Goal: Information Seeking & Learning: Find specific fact

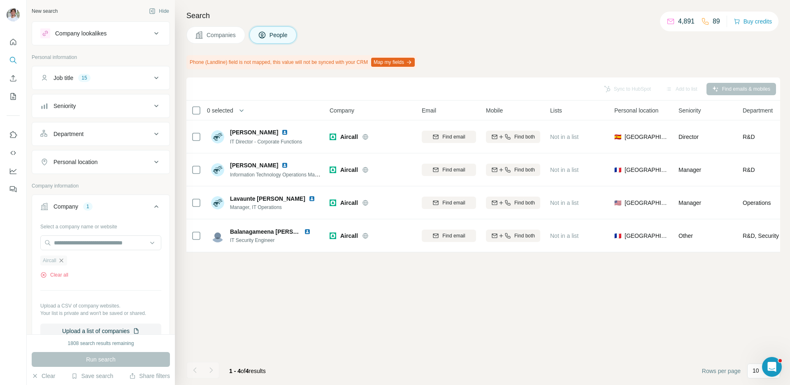
click at [63, 260] on icon "button" at bounding box center [61, 260] width 7 height 7
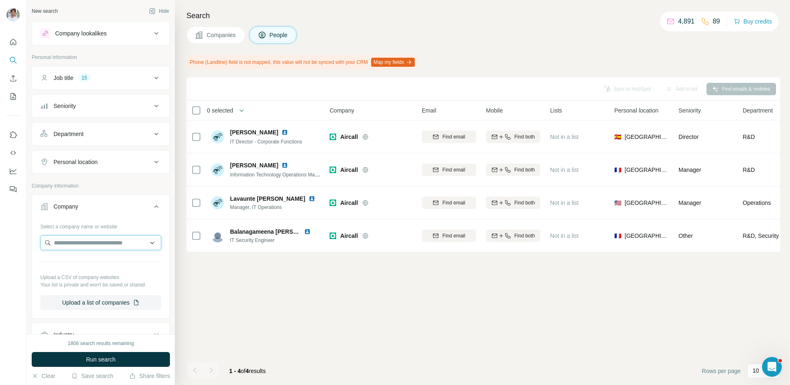
click at [72, 248] on input "text" at bounding box center [100, 242] width 121 height 15
paste input "**********"
type input "**********"
click at [78, 259] on p "Weedmaps" at bounding box center [84, 261] width 40 height 8
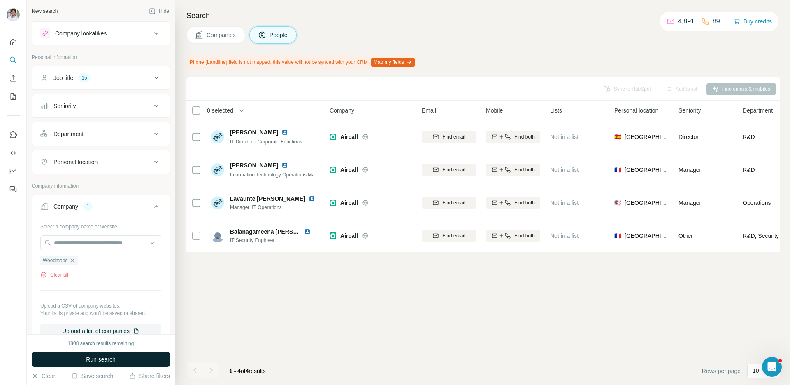
click at [77, 357] on button "Run search" at bounding box center [101, 359] width 138 height 15
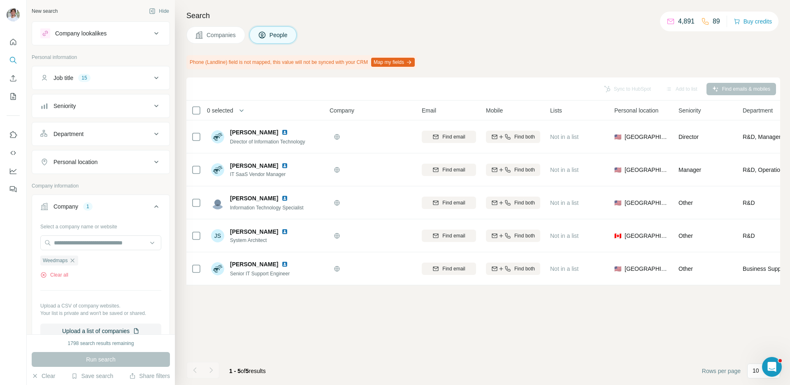
click at [227, 33] on span "Companies" at bounding box center [222, 35] width 30 height 8
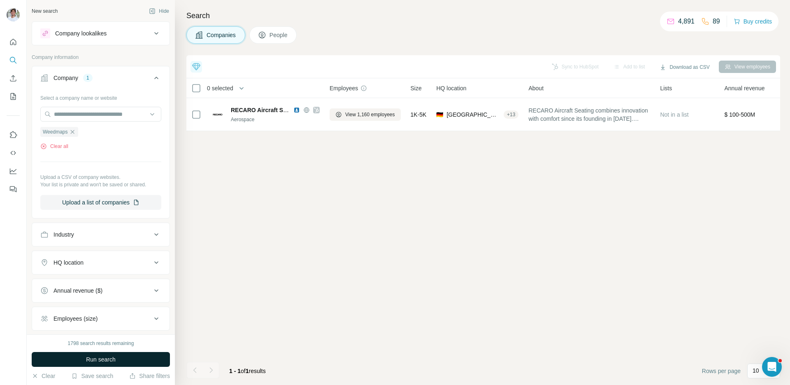
click at [124, 353] on button "Run search" at bounding box center [101, 359] width 138 height 15
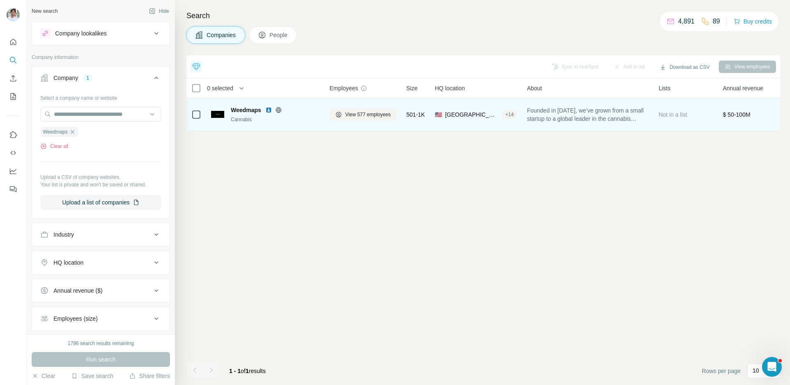
click at [269, 109] on img at bounding box center [269, 110] width 7 height 7
click at [329, 113] on td "View 577 employees" at bounding box center [363, 114] width 77 height 33
click at [347, 115] on span "View 577 employees" at bounding box center [368, 114] width 46 height 7
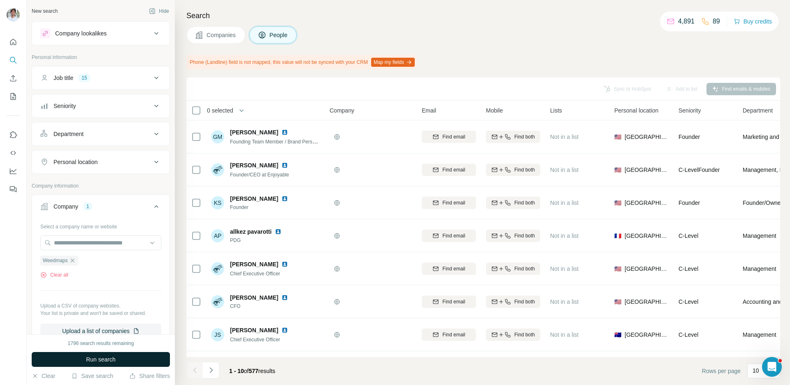
click at [128, 356] on button "Run search" at bounding box center [101, 359] width 138 height 15
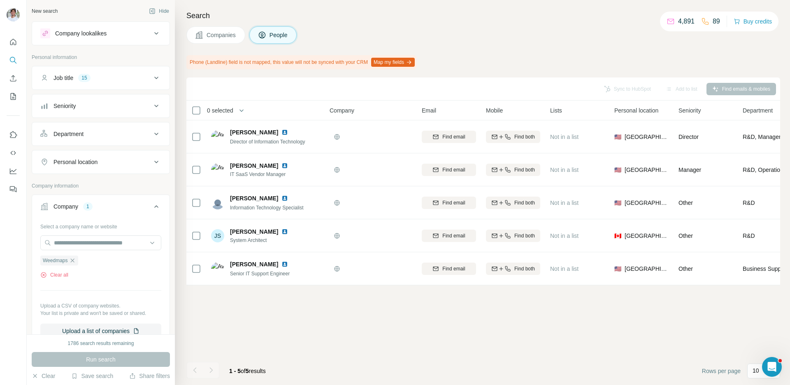
click at [128, 356] on div "Run search" at bounding box center [101, 359] width 138 height 15
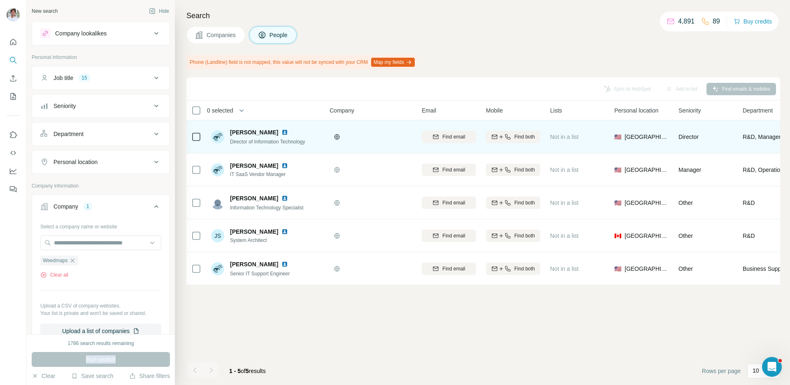
click at [282, 131] on img at bounding box center [285, 132] width 7 height 7
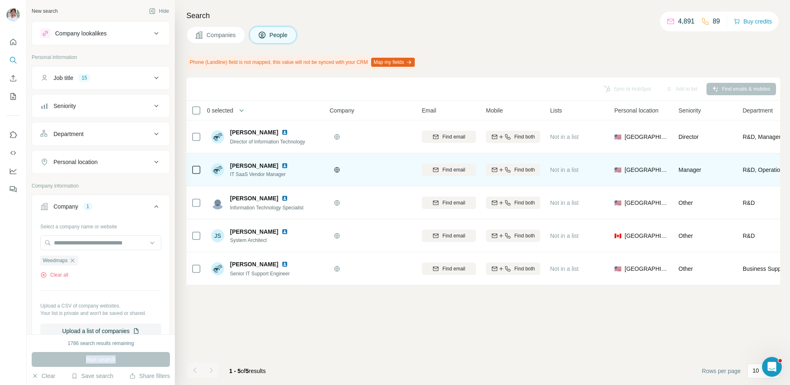
click at [282, 165] on img at bounding box center [285, 165] width 7 height 7
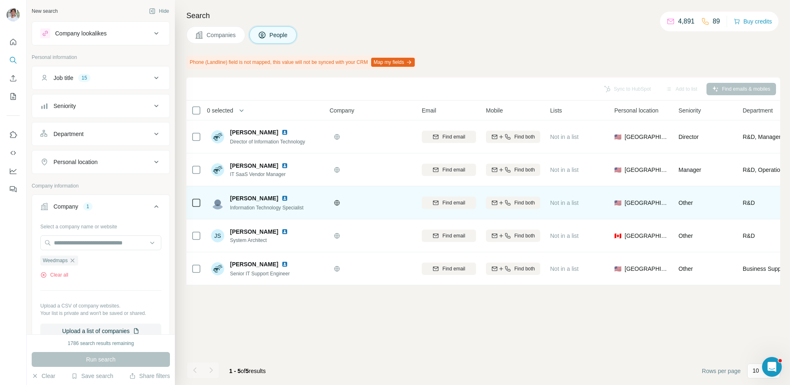
click at [278, 198] on div "[PERSON_NAME]" at bounding box center [267, 198] width 74 height 8
click at [284, 198] on img at bounding box center [285, 198] width 7 height 7
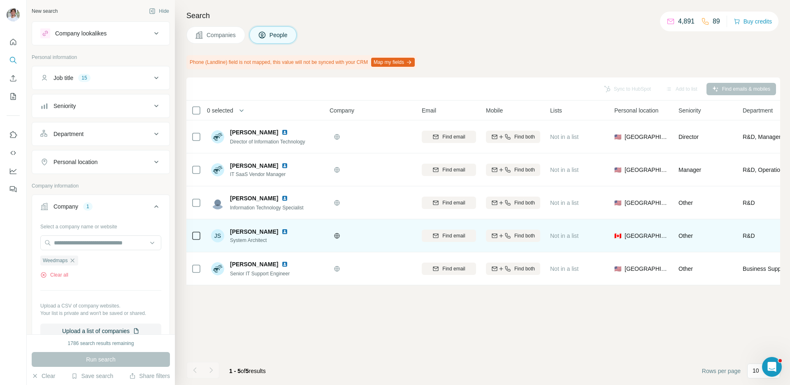
click at [282, 230] on img at bounding box center [285, 231] width 7 height 7
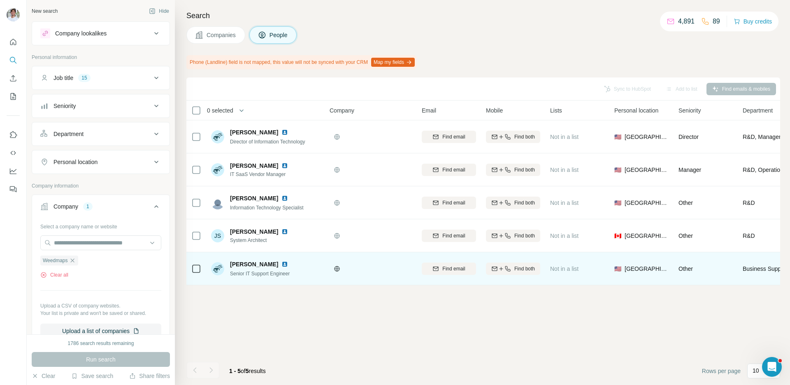
click at [282, 265] on img at bounding box center [285, 264] width 7 height 7
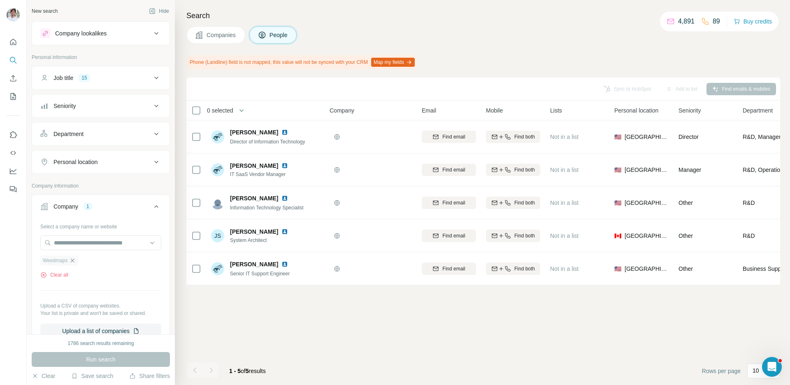
click at [74, 259] on icon "button" at bounding box center [72, 260] width 7 height 7
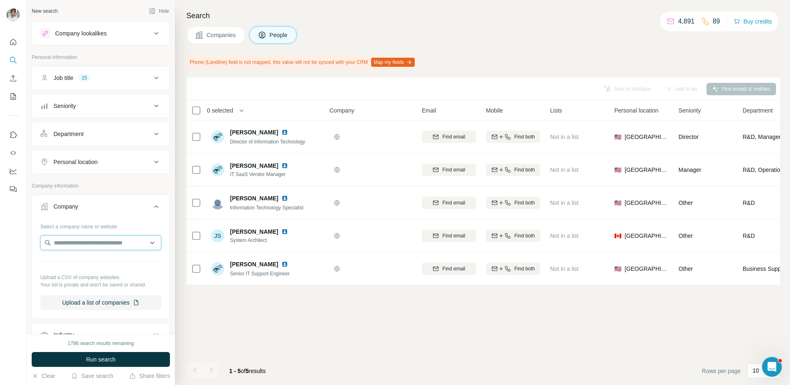
click at [96, 239] on input "text" at bounding box center [100, 242] width 121 height 15
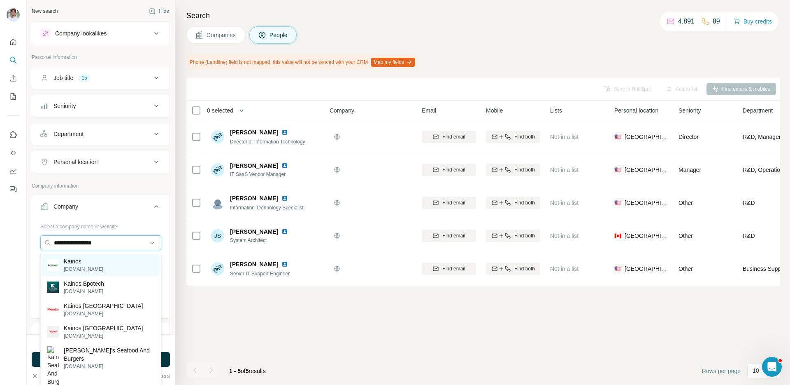
type input "**********"
click at [100, 268] on div "Kainos [DOMAIN_NAME]" at bounding box center [100, 265] width 117 height 22
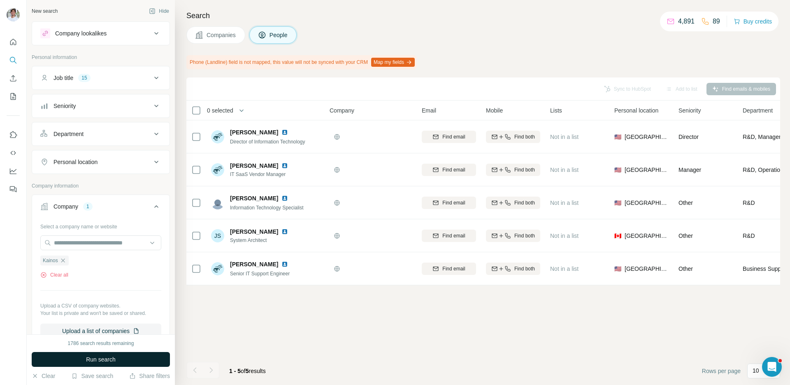
click at [100, 357] on span "Run search" at bounding box center [101, 359] width 30 height 8
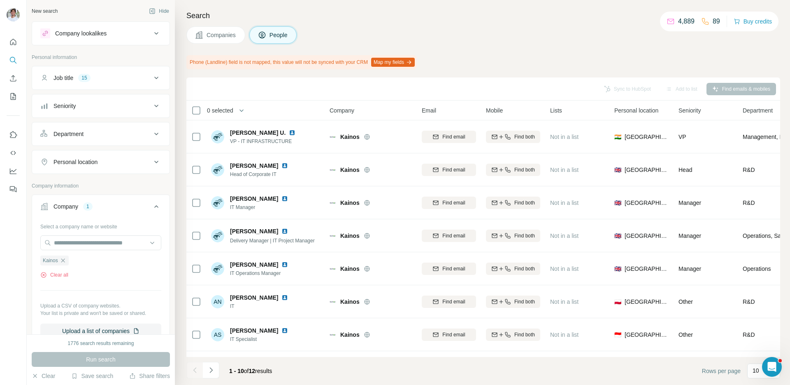
click at [226, 28] on button "Companies" at bounding box center [215, 34] width 59 height 17
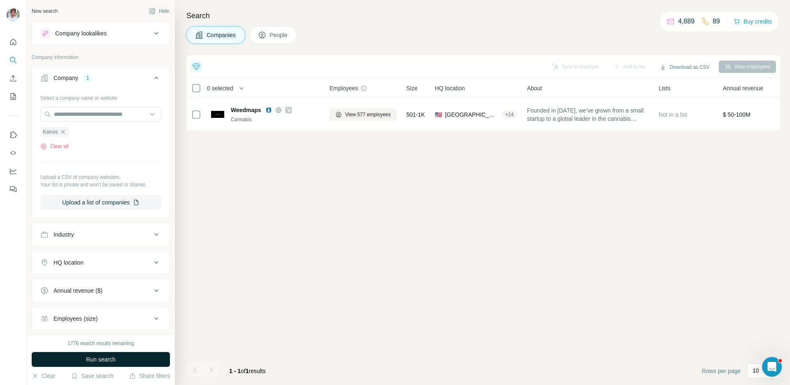
click at [150, 352] on button "Run search" at bounding box center [101, 359] width 138 height 15
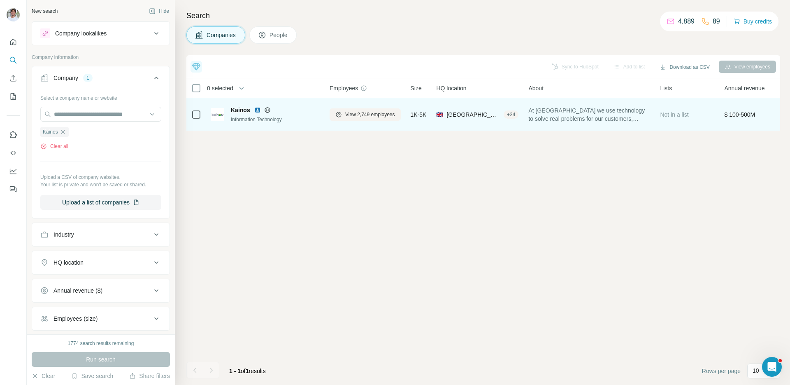
click at [257, 113] on div "Kainos" at bounding box center [275, 110] width 89 height 8
click at [257, 111] on img at bounding box center [257, 110] width 7 height 7
click at [386, 111] on span "View 2,749 employees" at bounding box center [370, 114] width 50 height 7
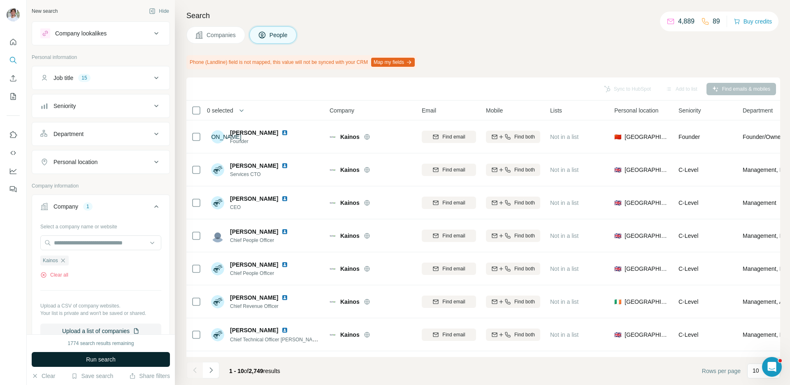
click at [133, 359] on button "Run search" at bounding box center [101, 359] width 138 height 15
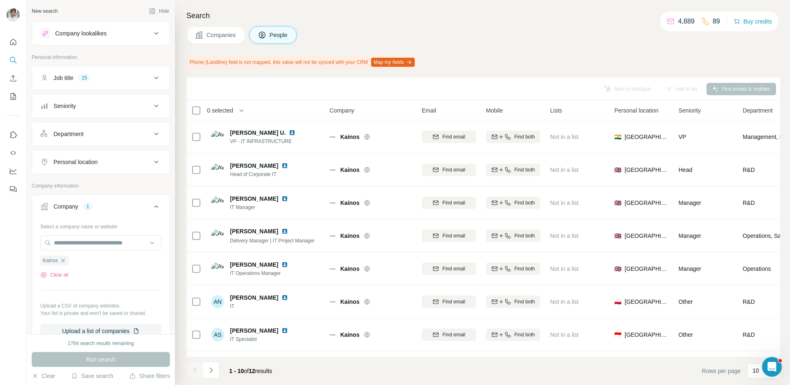
click at [133, 359] on div "Run search" at bounding box center [101, 359] width 138 height 15
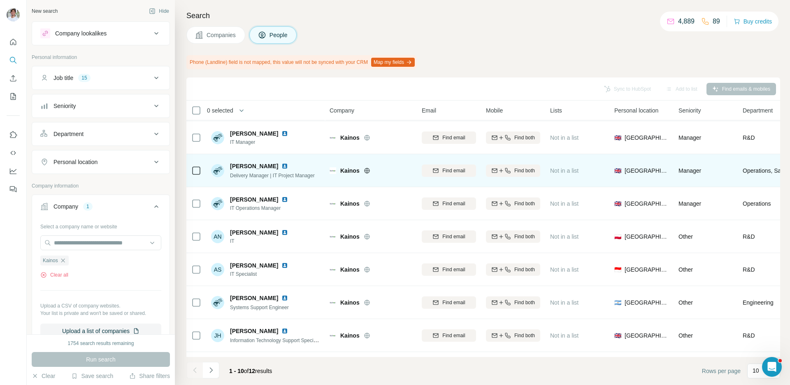
scroll to position [72, 0]
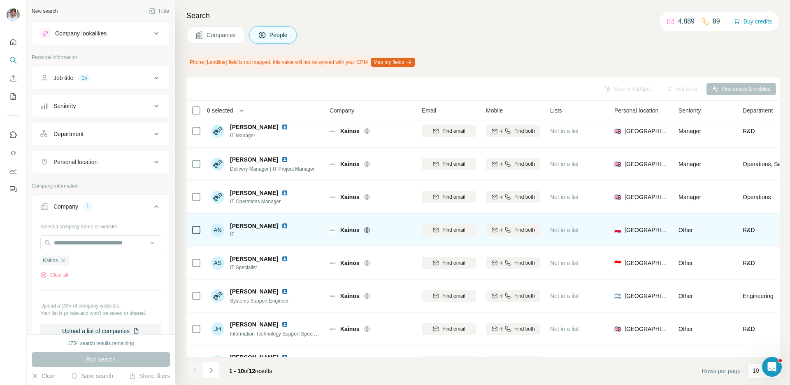
click at [282, 227] on img at bounding box center [285, 225] width 7 height 7
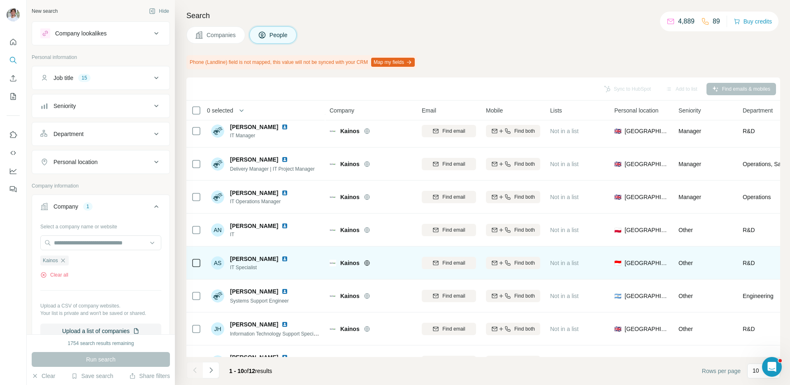
click at [282, 261] on img at bounding box center [285, 258] width 7 height 7
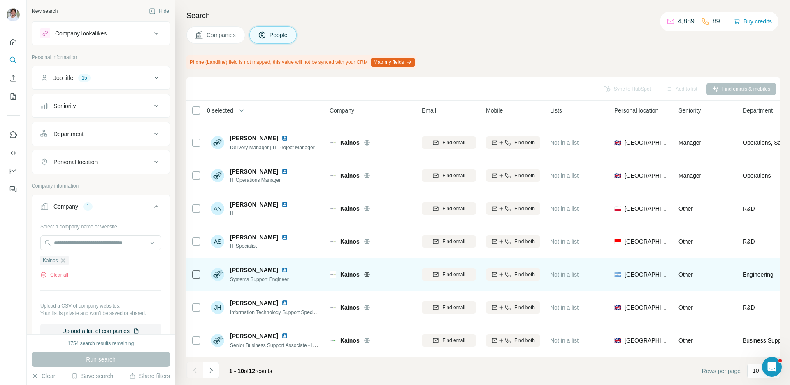
click at [284, 270] on img at bounding box center [285, 269] width 7 height 7
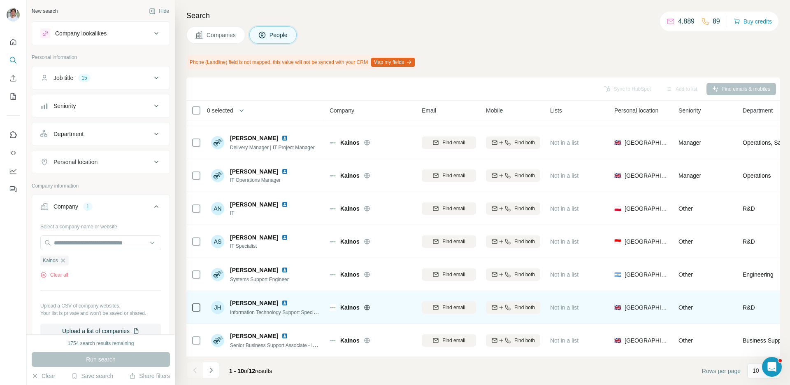
click at [282, 301] on img at bounding box center [285, 302] width 7 height 7
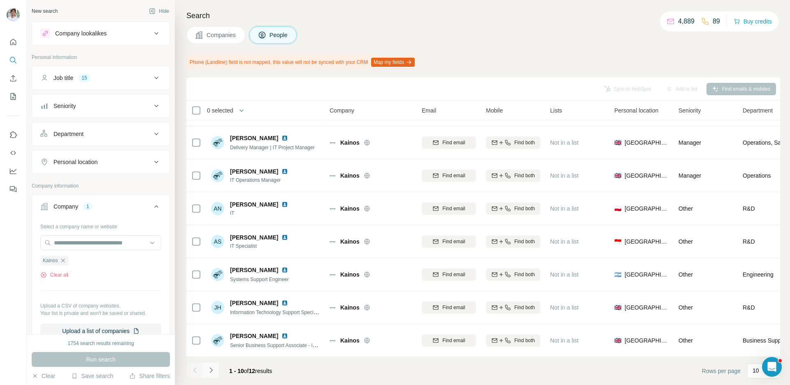
click at [209, 368] on icon "Navigate to next page" at bounding box center [211, 370] width 8 height 8
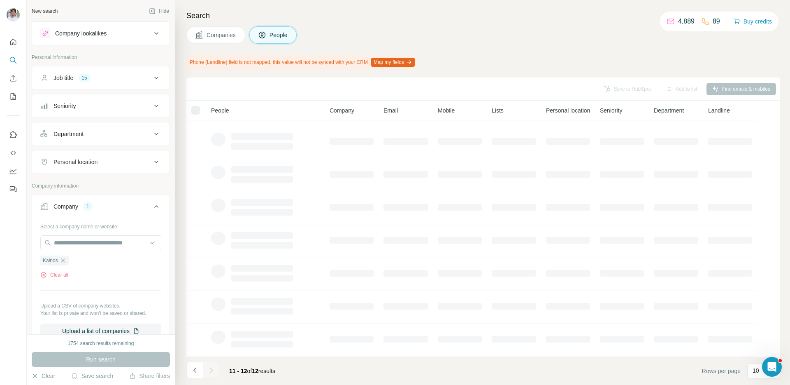
scroll to position [0, 0]
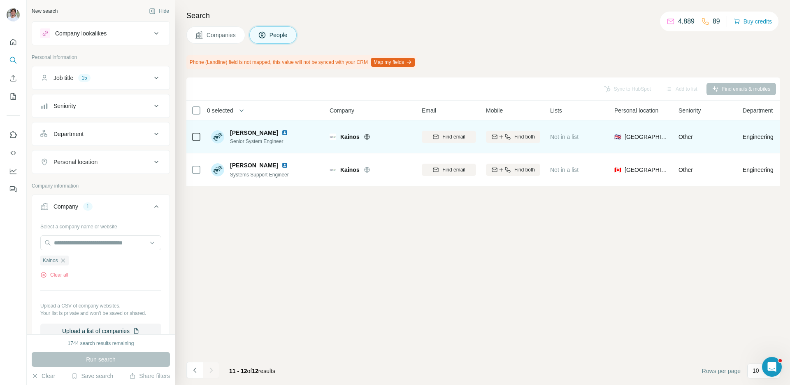
click at [282, 132] on img at bounding box center [285, 132] width 7 height 7
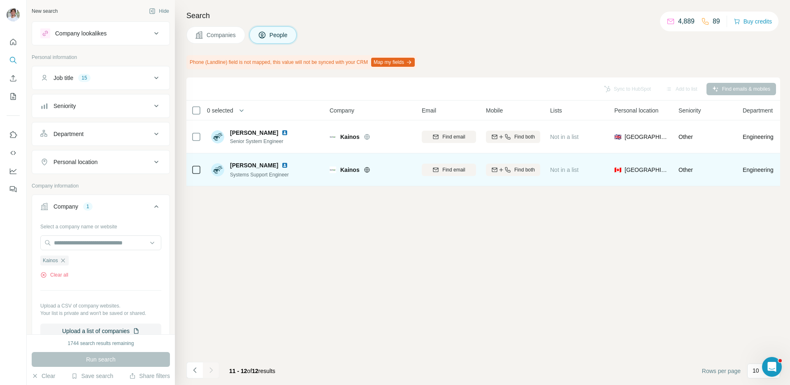
click at [282, 165] on img at bounding box center [285, 165] width 7 height 7
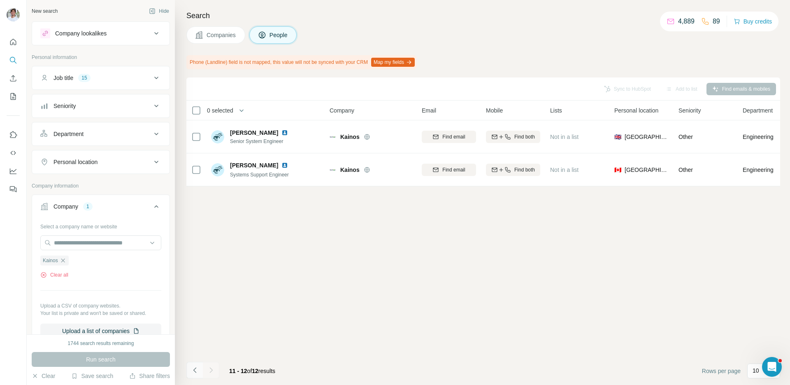
click at [196, 372] on icon "Navigate to previous page" at bounding box center [195, 370] width 8 height 8
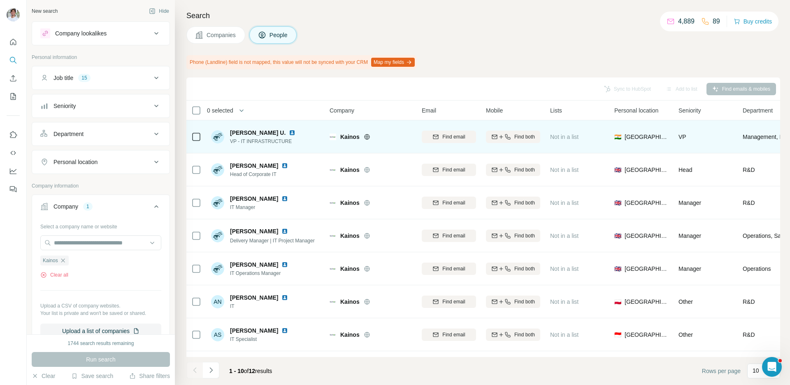
click at [289, 133] on img at bounding box center [292, 132] width 7 height 7
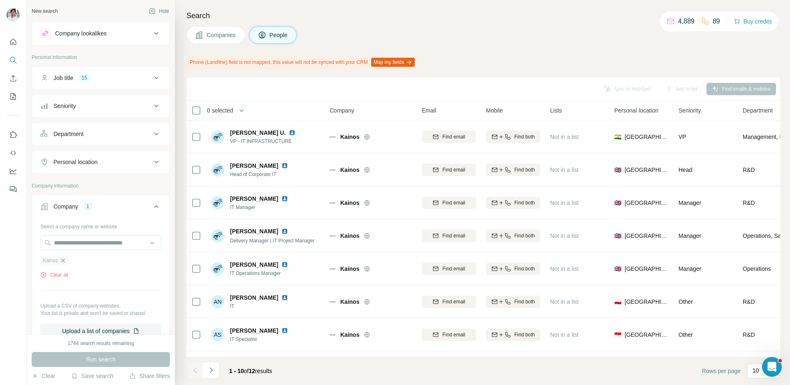
click at [64, 257] on icon "button" at bounding box center [63, 260] width 7 height 7
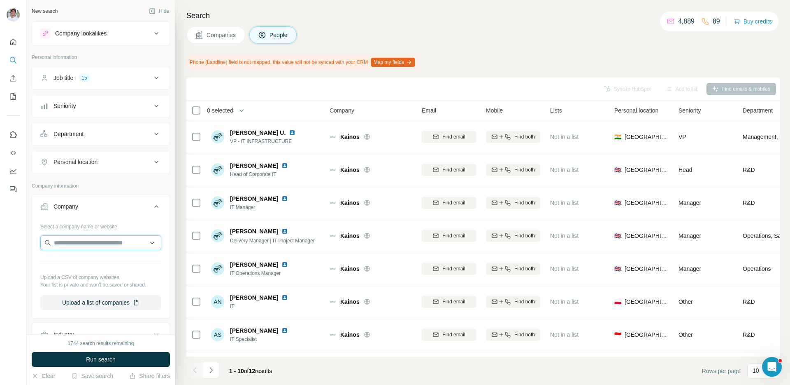
click at [82, 241] on input "text" at bounding box center [100, 242] width 121 height 15
paste input "**********"
type input "**********"
click at [98, 266] on div "Cardlytics [DOMAIN_NAME]" at bounding box center [100, 265] width 117 height 22
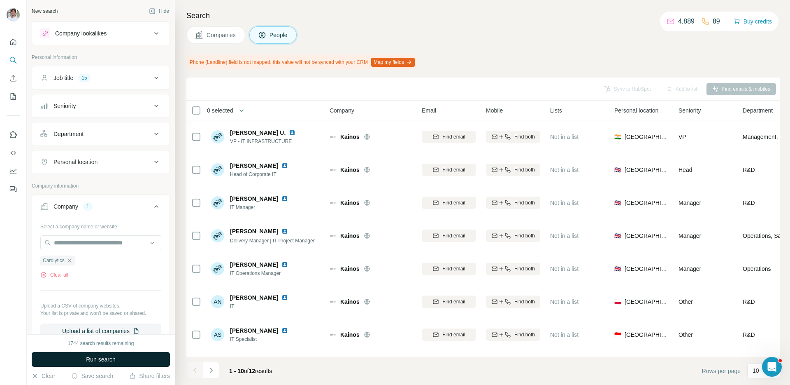
click at [98, 364] on button "Run search" at bounding box center [101, 359] width 138 height 15
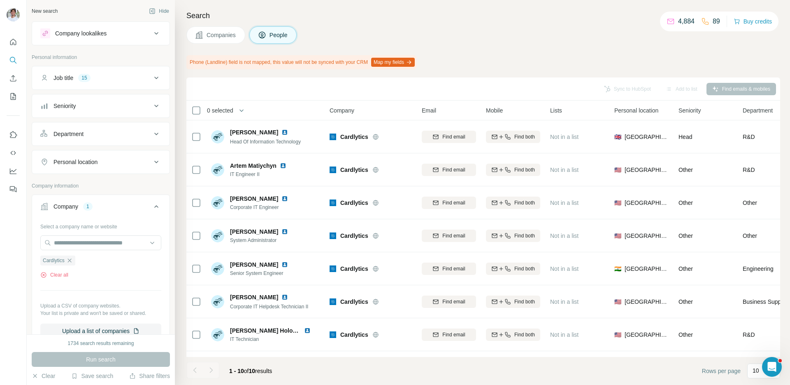
click at [220, 42] on button "Companies" at bounding box center [215, 34] width 59 height 17
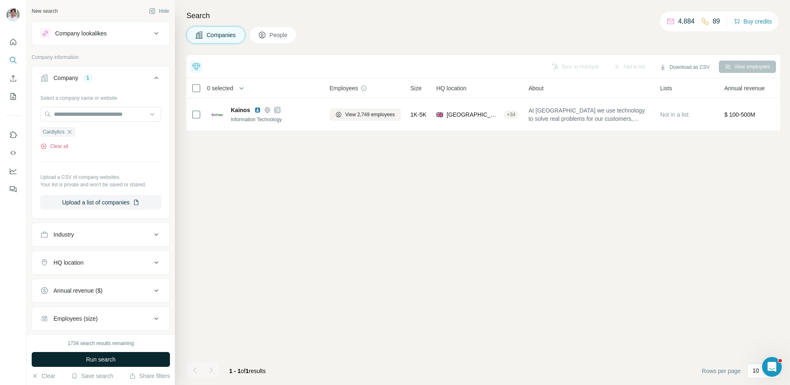
click at [131, 353] on button "Run search" at bounding box center [101, 359] width 138 height 15
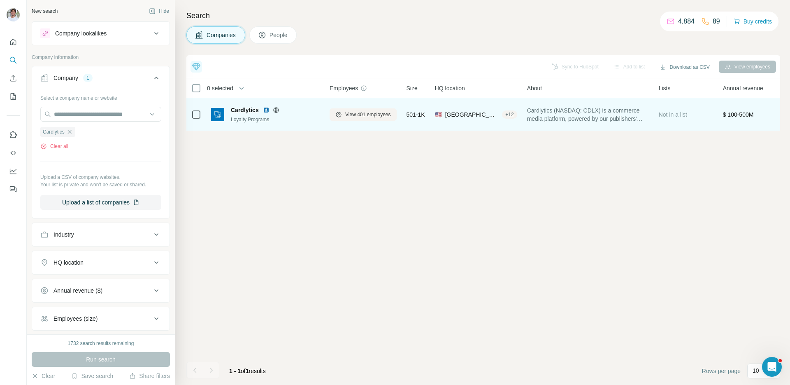
click at [263, 107] on img at bounding box center [266, 110] width 7 height 7
click at [358, 117] on span "View 401 employees" at bounding box center [368, 114] width 46 height 7
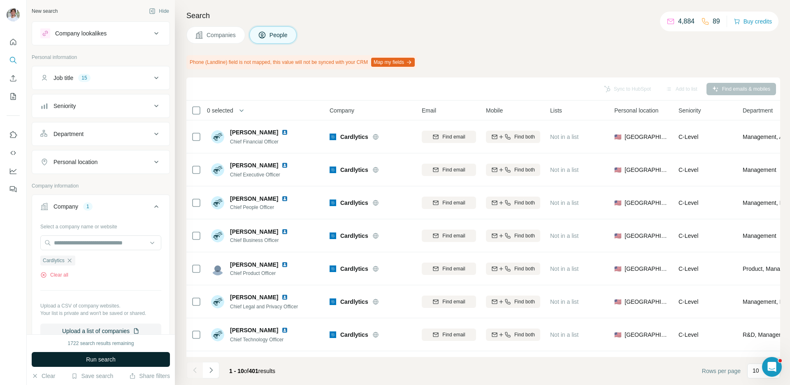
click at [119, 359] on button "Run search" at bounding box center [101, 359] width 138 height 15
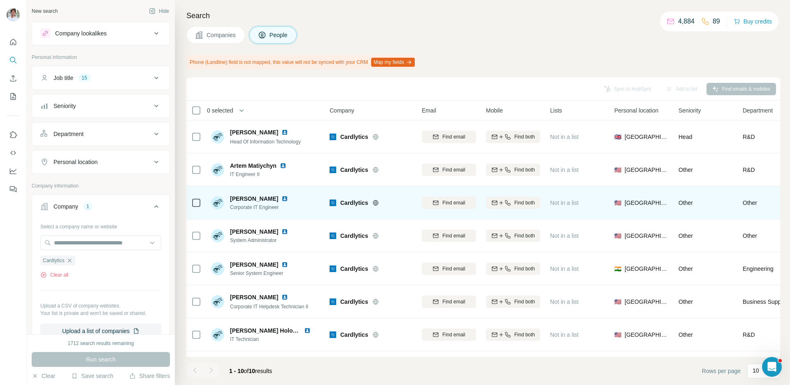
click at [288, 195] on img at bounding box center [285, 198] width 7 height 7
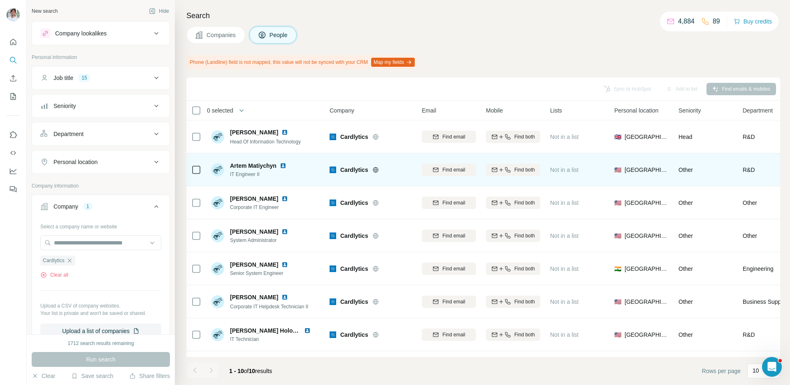
click at [285, 163] on img at bounding box center [283, 165] width 7 height 7
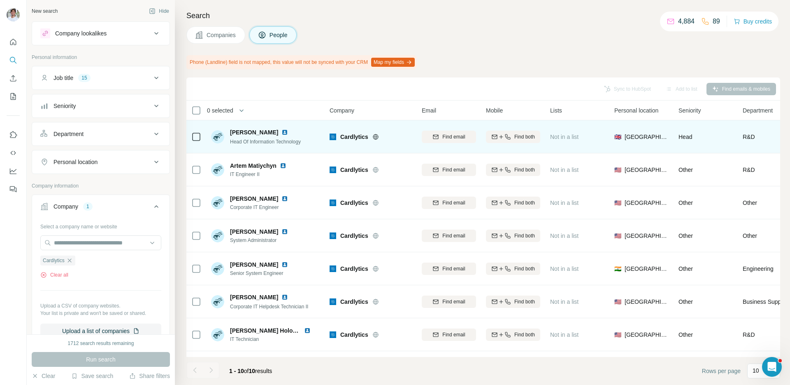
click at [282, 133] on img at bounding box center [285, 132] width 7 height 7
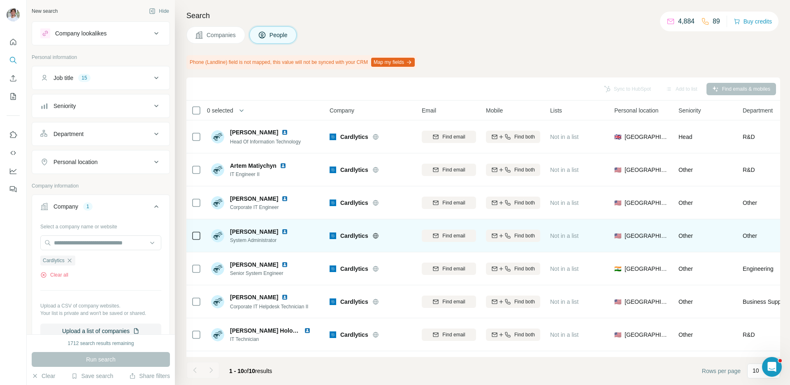
click at [282, 231] on img at bounding box center [285, 231] width 7 height 7
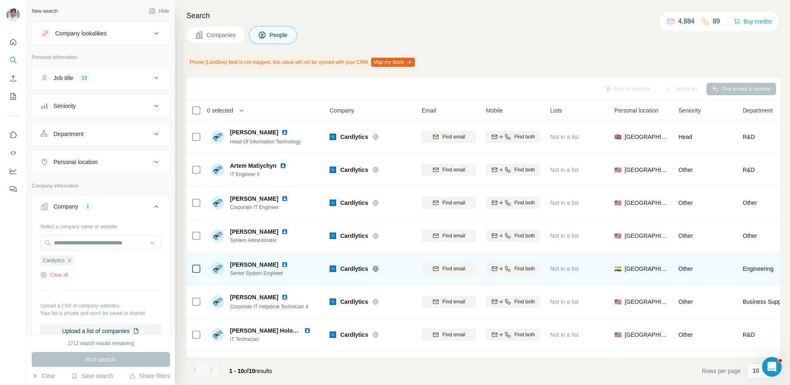
scroll to position [34, 0]
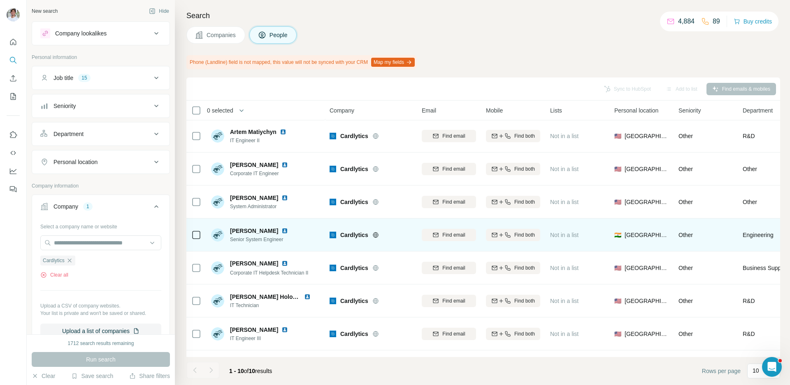
click at [282, 230] on img at bounding box center [285, 230] width 7 height 7
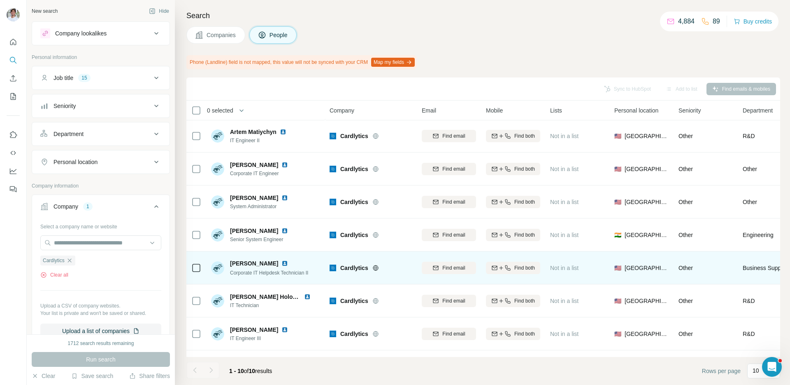
click at [288, 261] on img at bounding box center [285, 263] width 7 height 7
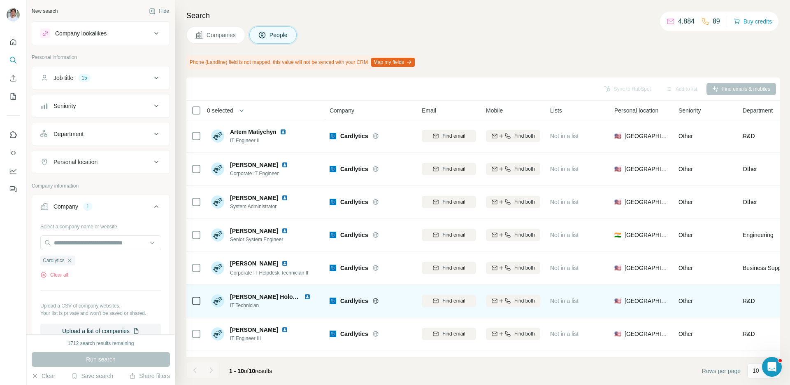
click at [305, 297] on img at bounding box center [307, 296] width 7 height 7
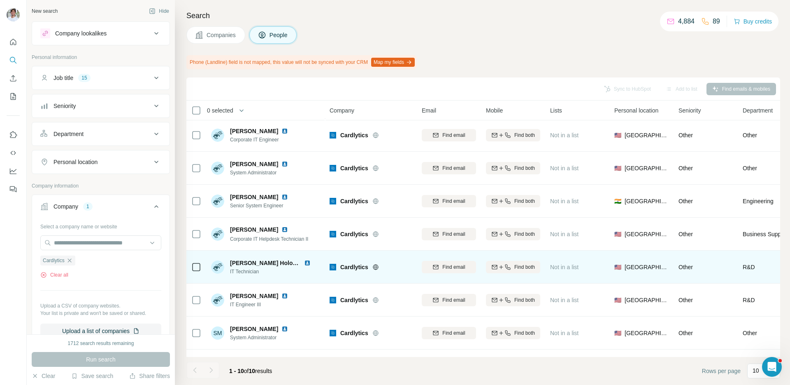
scroll to position [93, 0]
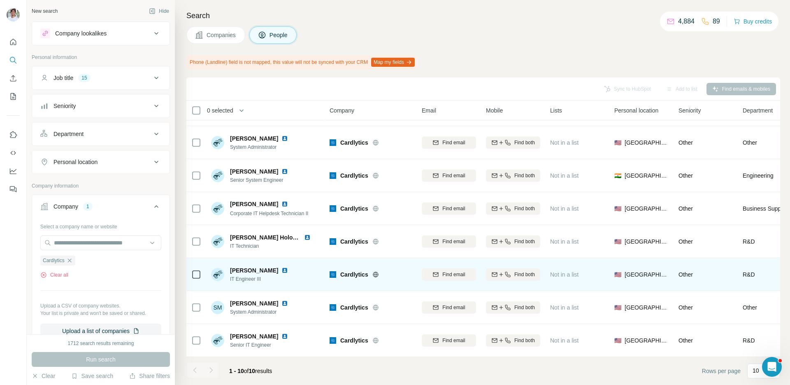
click at [282, 270] on img at bounding box center [285, 270] width 7 height 7
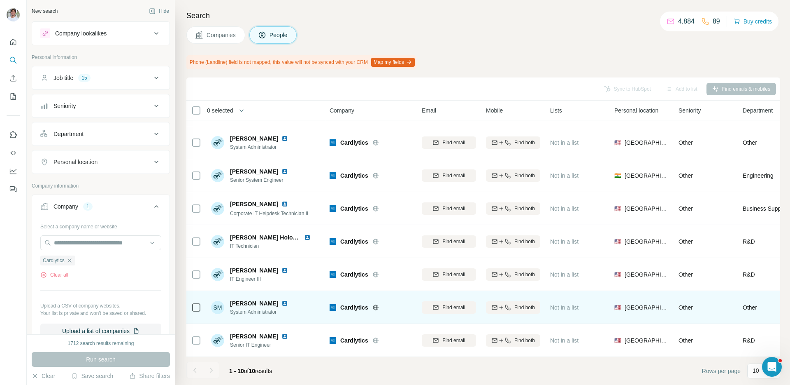
drag, startPoint x: 275, startPoint y: 303, endPoint x: 266, endPoint y: 320, distance: 19.4
click at [282, 303] on img at bounding box center [285, 303] width 7 height 7
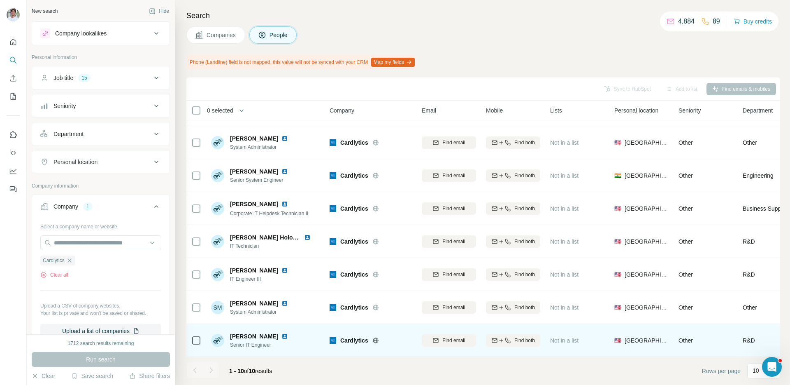
click at [282, 335] on img at bounding box center [285, 336] width 7 height 7
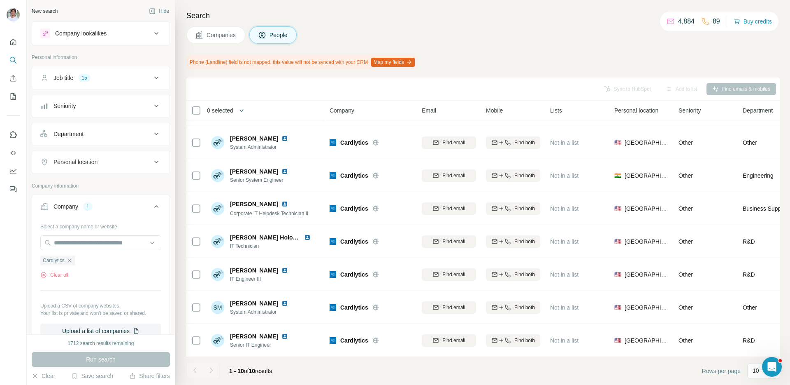
click at [368, 29] on div "Companies People" at bounding box center [483, 34] width 594 height 17
